Goal: Task Accomplishment & Management: Manage account settings

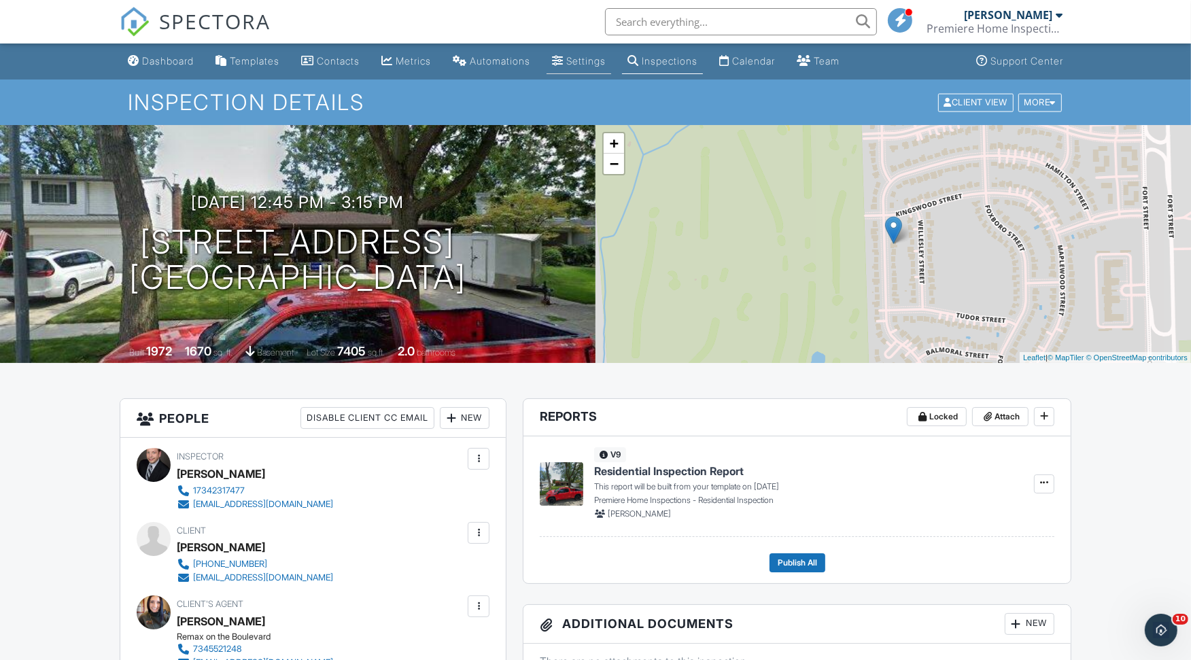
click at [595, 59] on div "Settings" at bounding box center [585, 61] width 39 height 12
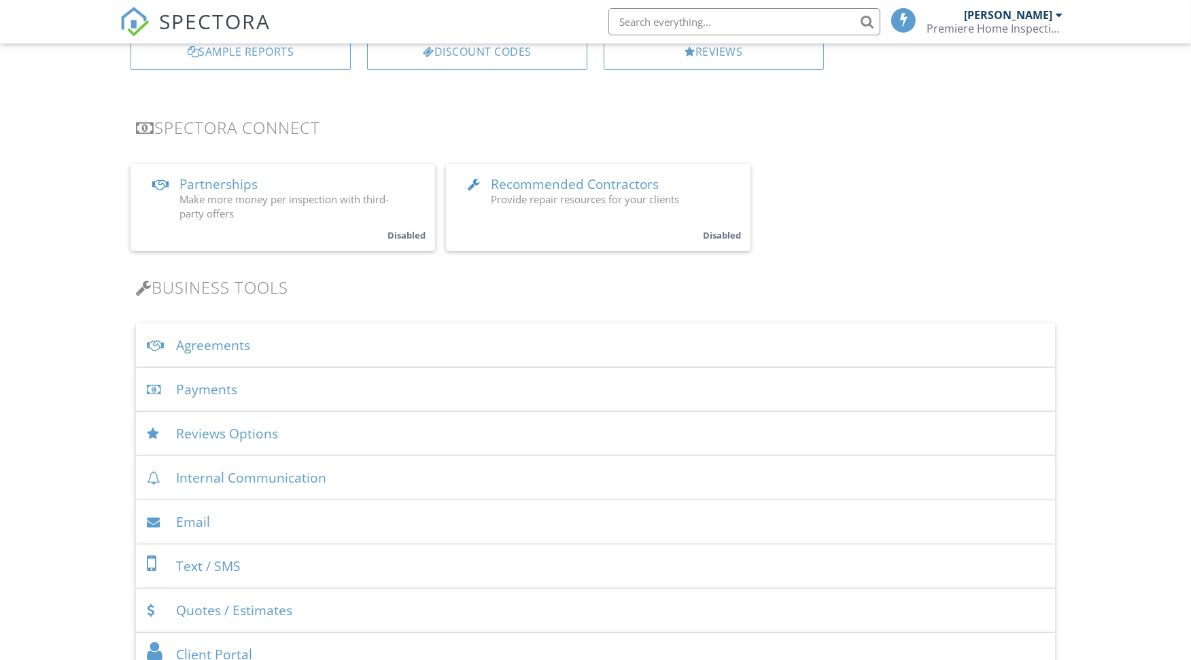
scroll to position [226, 0]
click at [226, 380] on div "Payments" at bounding box center [595, 386] width 919 height 44
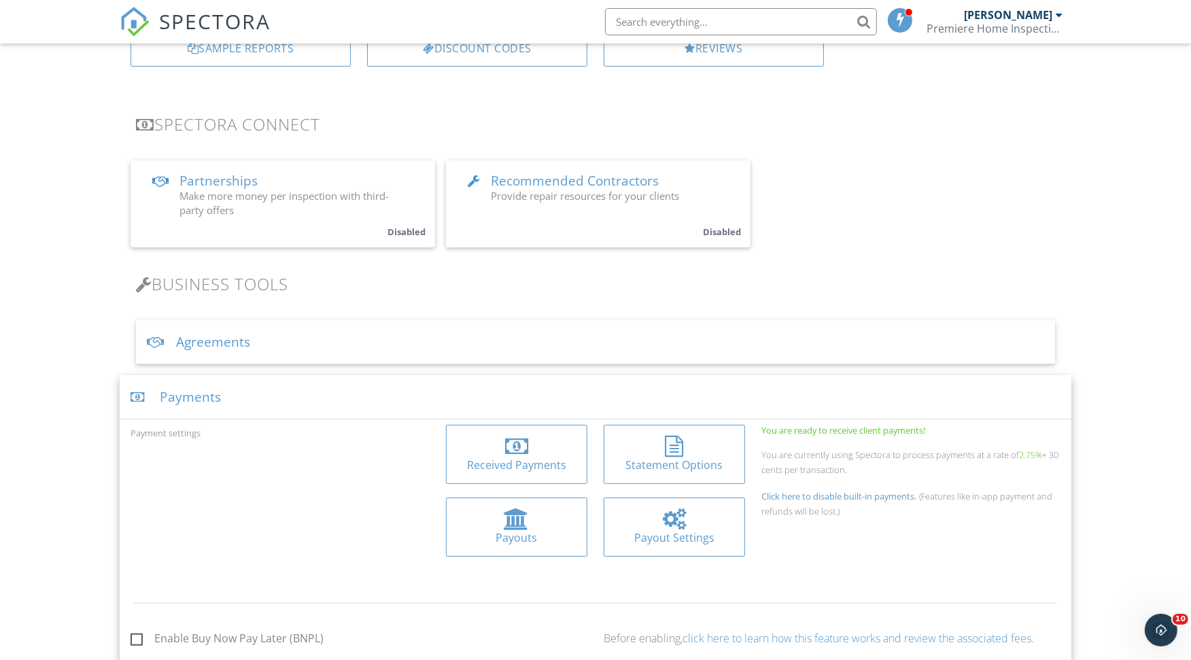
click at [518, 519] on div at bounding box center [516, 519] width 25 height 22
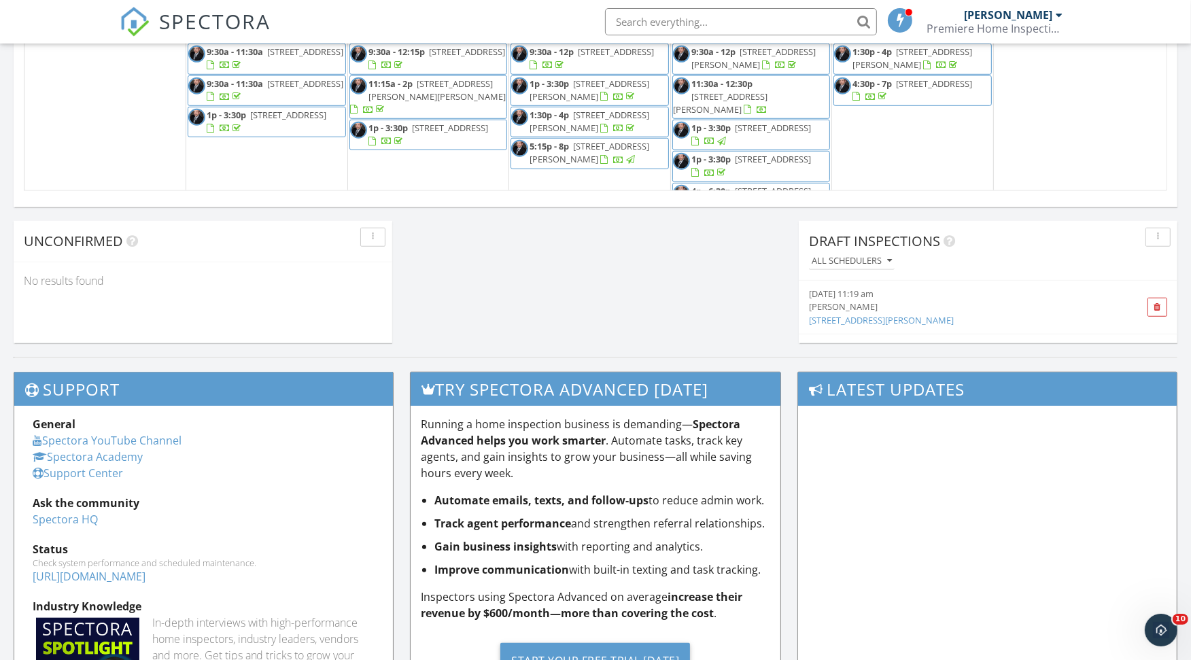
scroll to position [160, 0]
